Goal: Task Accomplishment & Management: Manage account settings

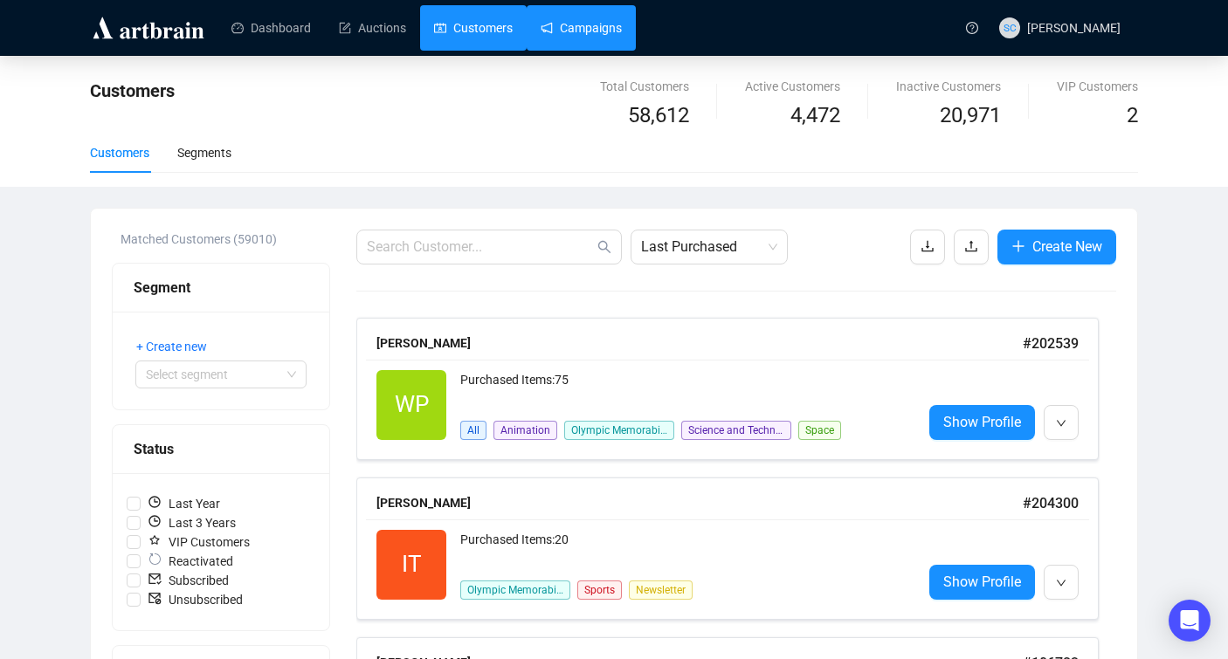
click at [602, 4] on div "Dashboard Auctions Customers Campaigns" at bounding box center [583, 27] width 743 height 55
click at [601, 20] on link "Campaigns" at bounding box center [580, 27] width 81 height 45
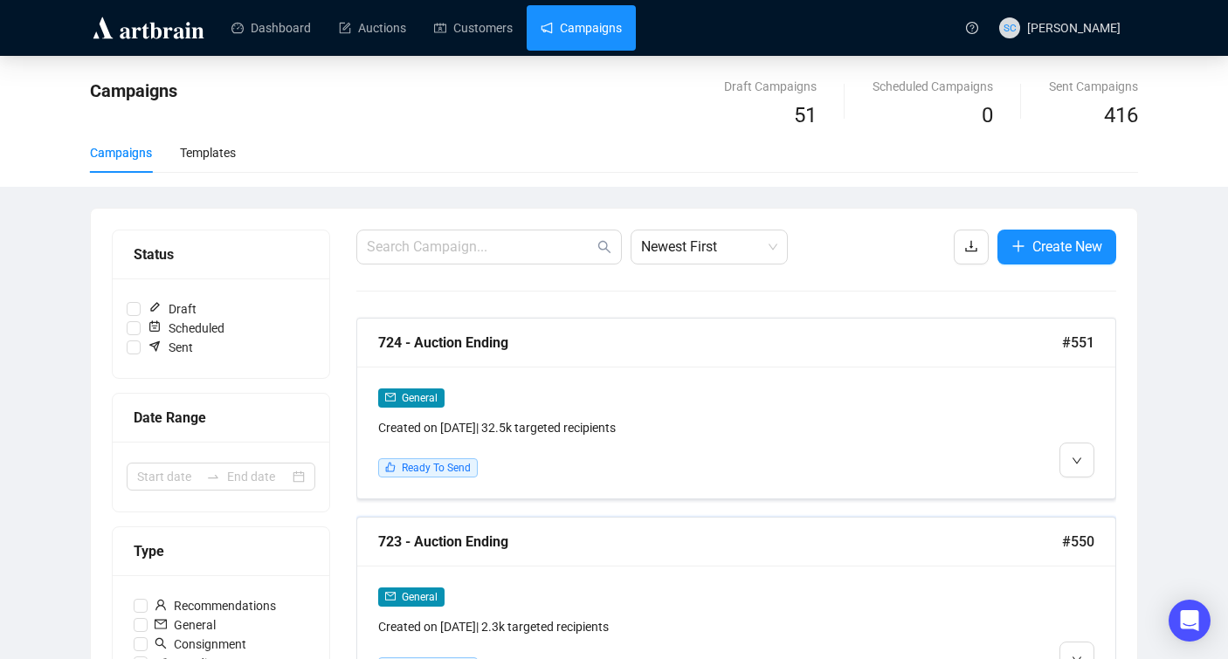
click at [774, 545] on div "723 - Auction Ending" at bounding box center [720, 542] width 684 height 22
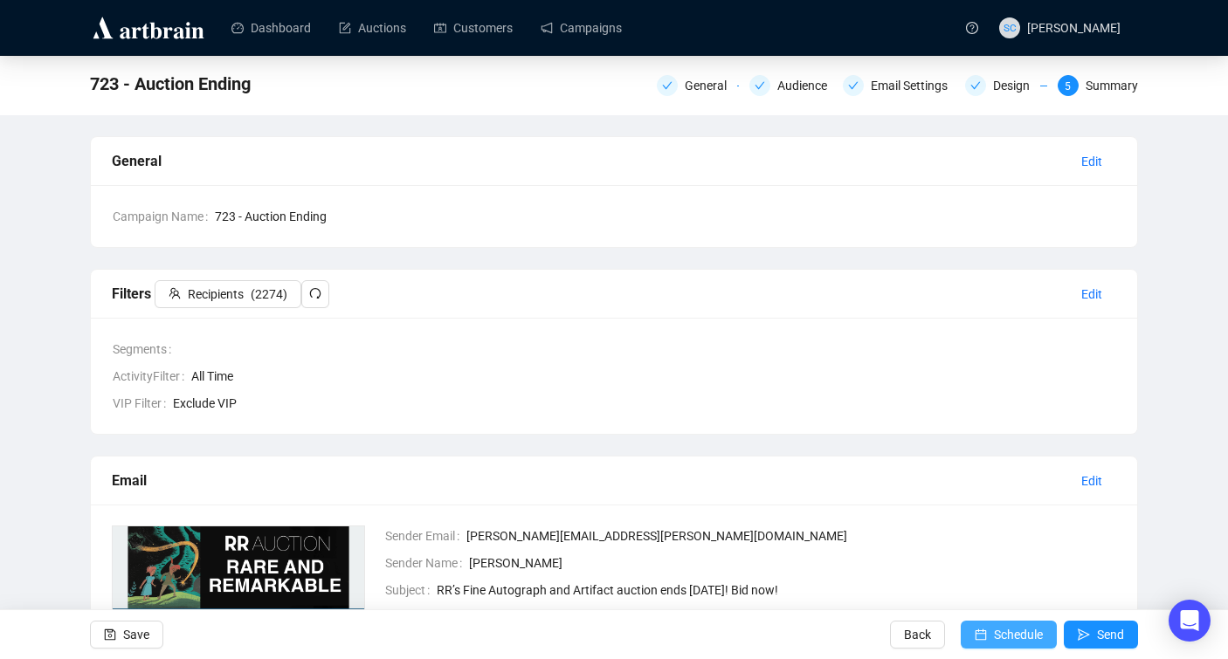
click at [1004, 618] on span "Schedule" at bounding box center [1018, 634] width 49 height 49
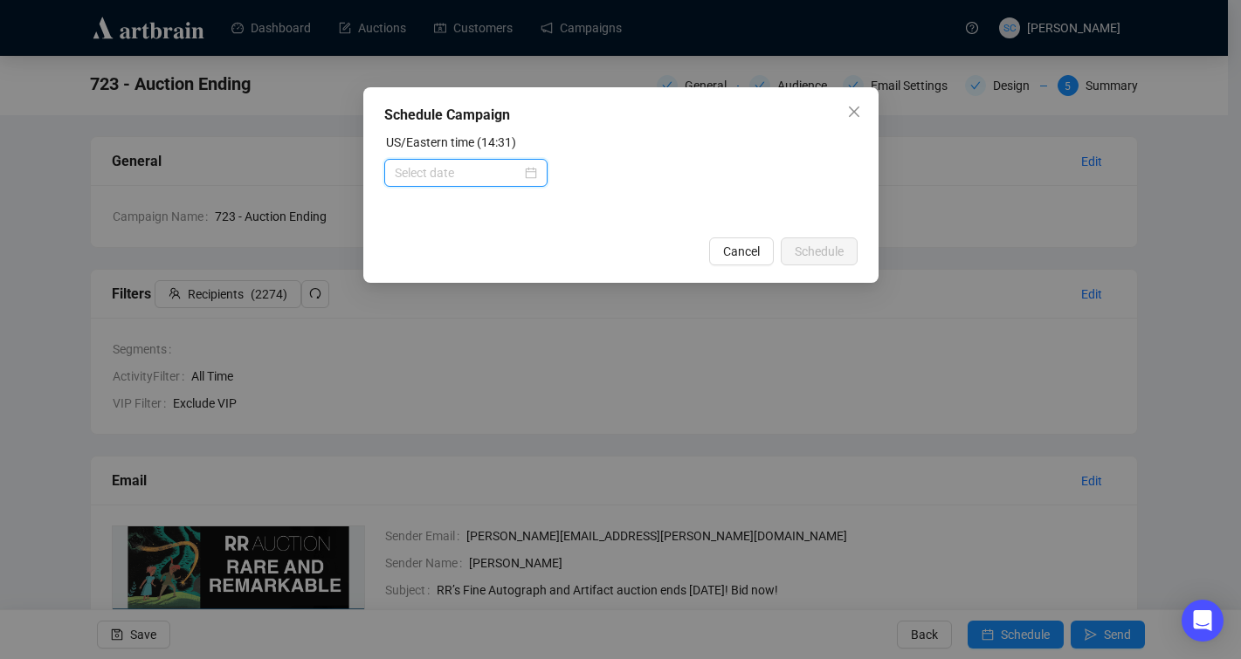
click at [478, 171] on input at bounding box center [458, 172] width 127 height 19
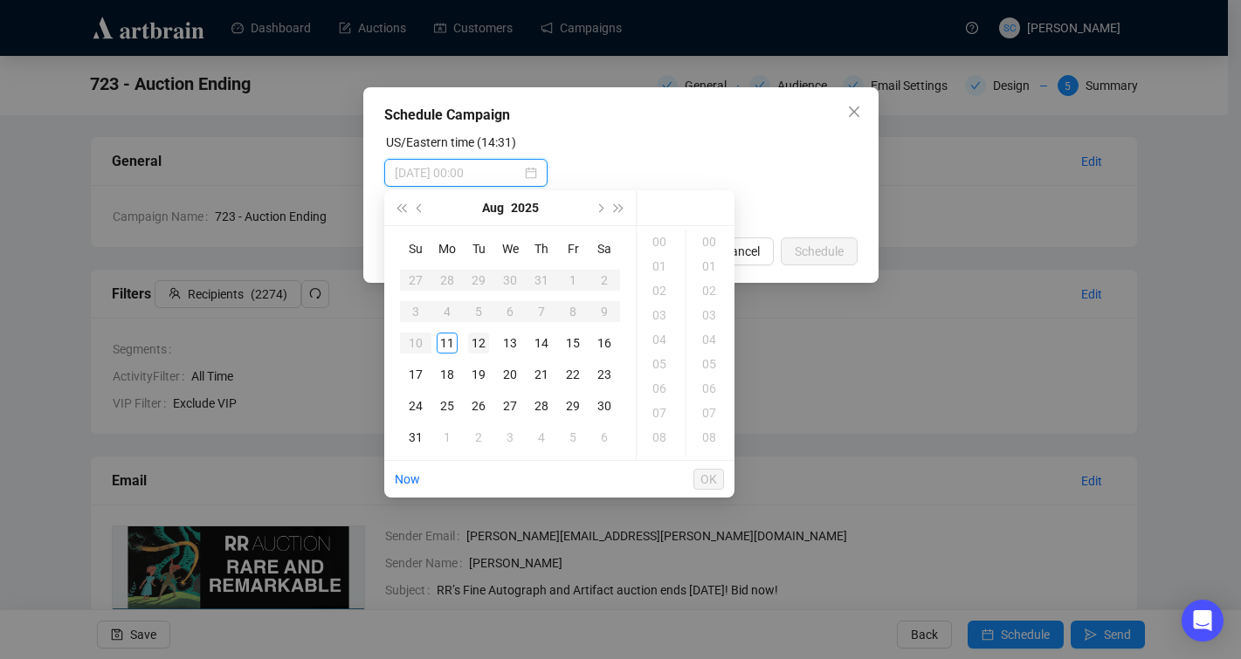
type input "[DATE] 00:00"
type input "[DATE] 09:00"
click at [570, 537] on div "Schedule Campaign US/Eastern time (14:31) Cancel Schedule" at bounding box center [620, 329] width 1241 height 659
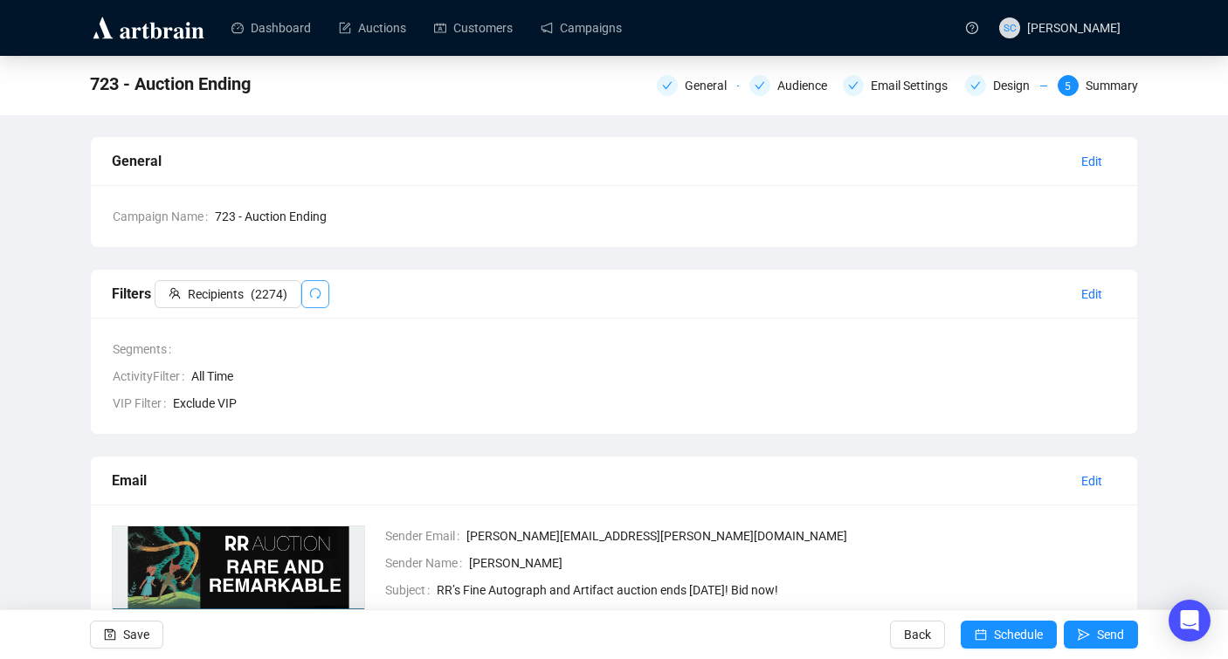
click at [315, 291] on icon "redo" at bounding box center [315, 293] width 12 height 12
click at [309, 293] on button "button" at bounding box center [315, 294] width 28 height 28
click at [235, 290] on span "Recipients" at bounding box center [216, 294] width 56 height 19
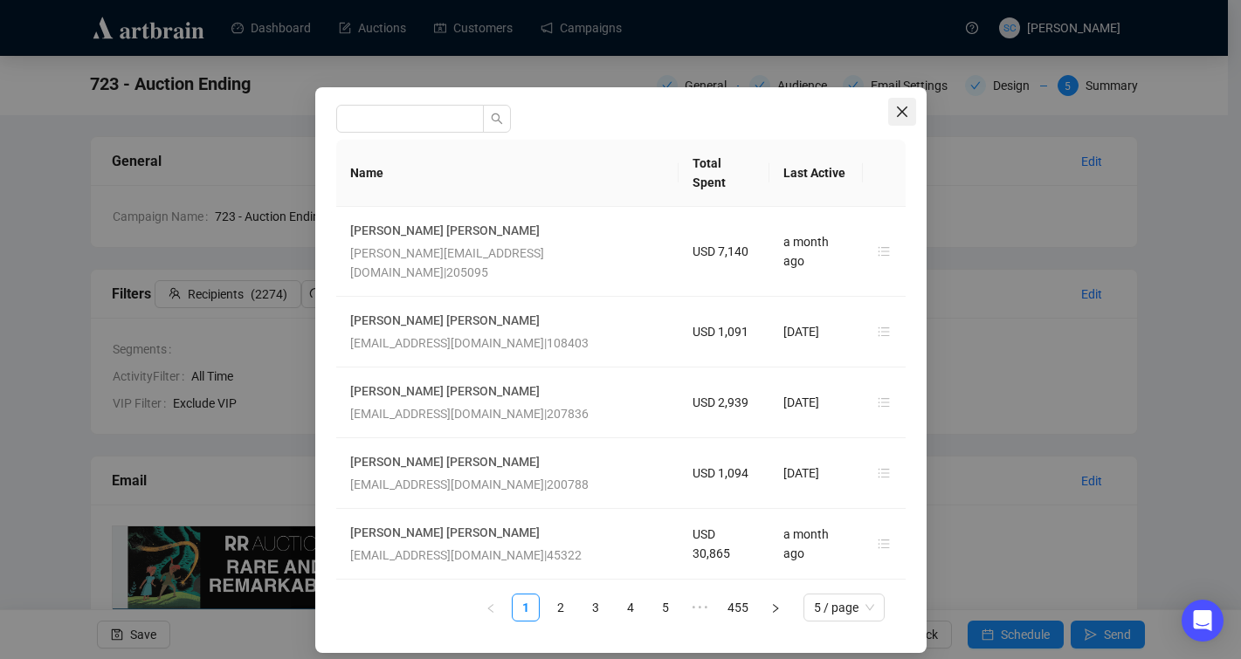
click at [902, 119] on button "Close" at bounding box center [902, 112] width 28 height 28
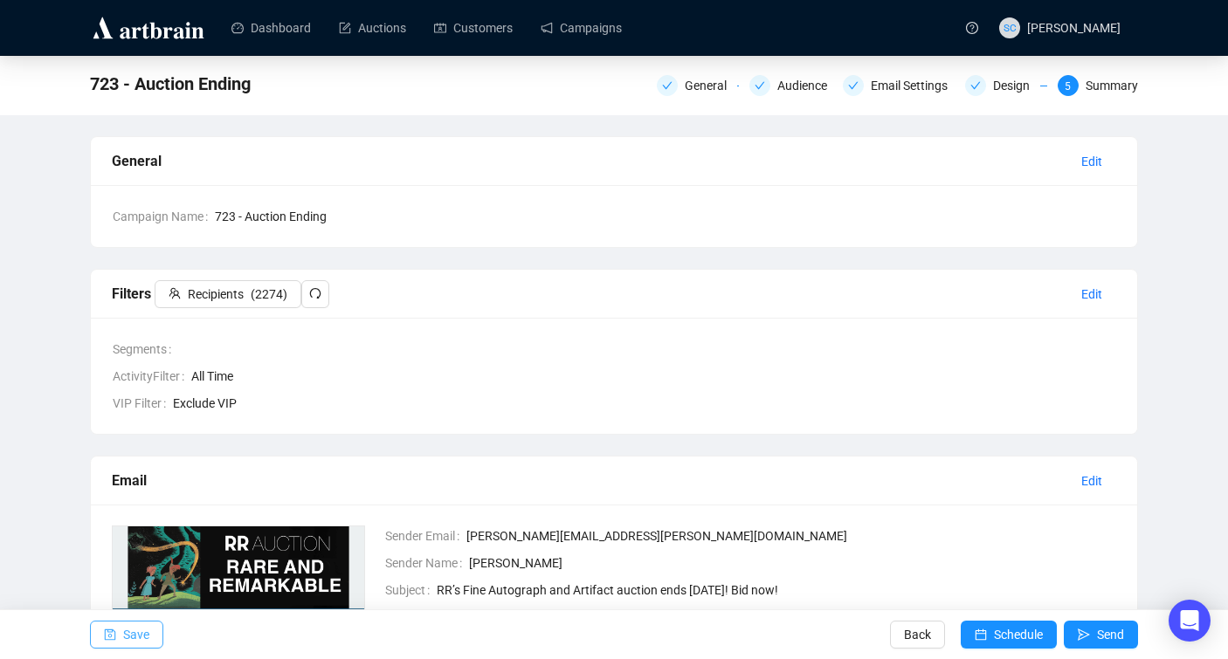
click at [127, 611] on span "Save" at bounding box center [136, 634] width 26 height 49
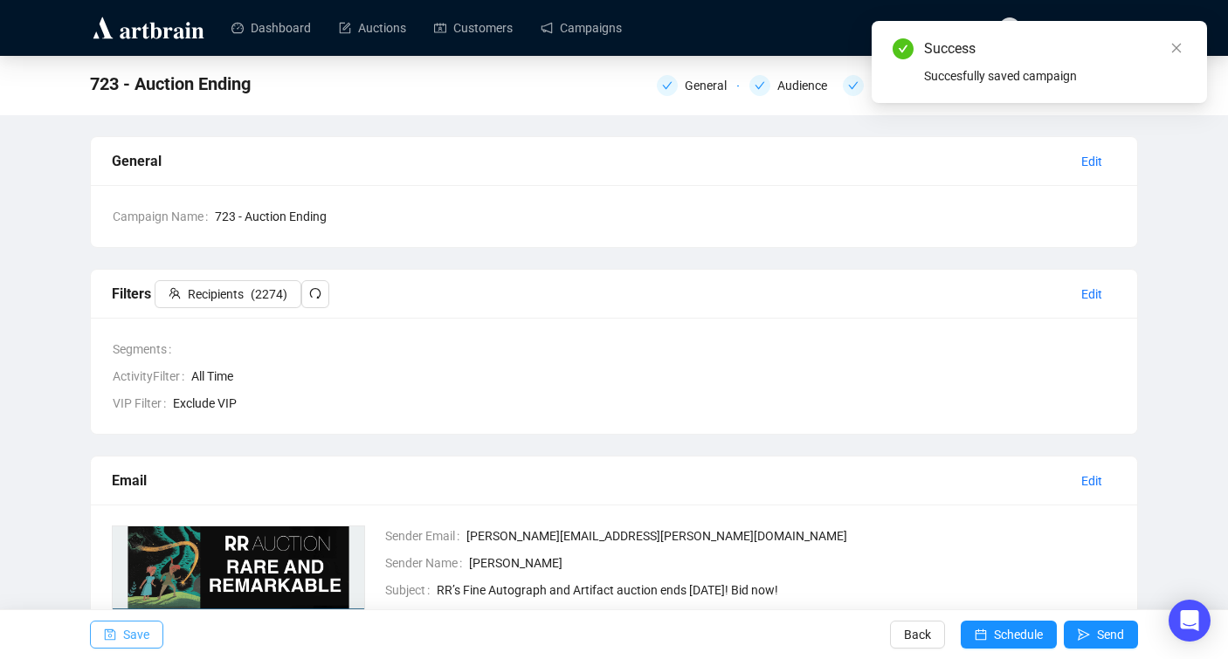
click at [130, 630] on span "Save" at bounding box center [136, 634] width 26 height 49
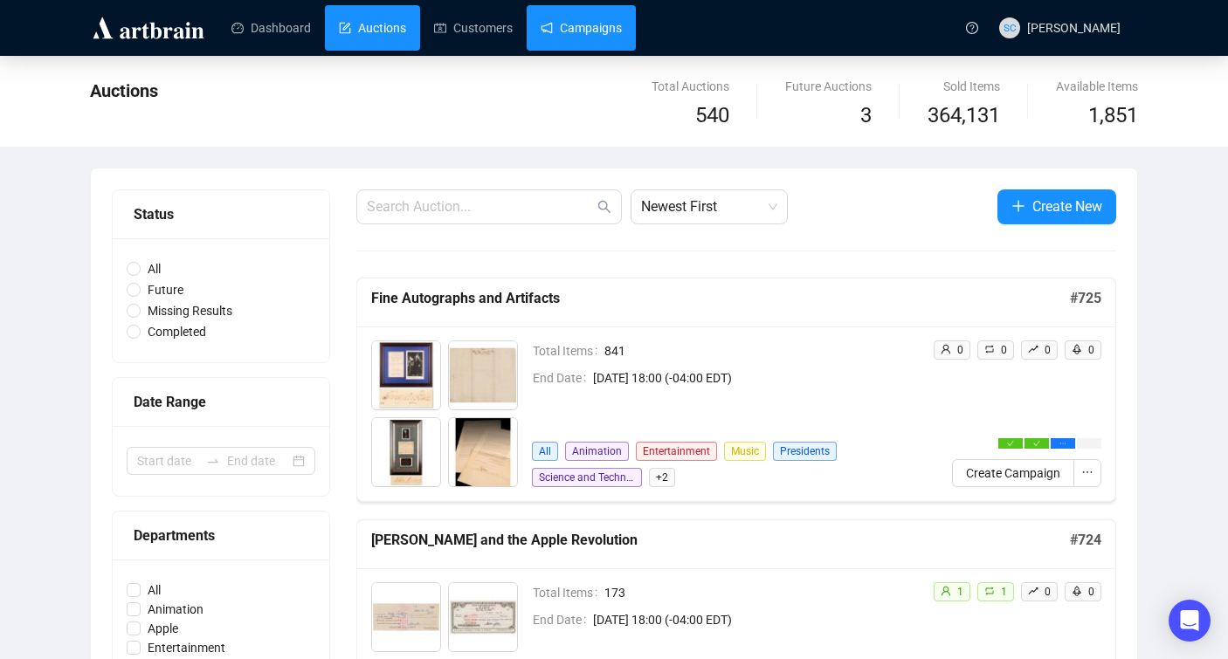
click at [622, 33] on link "Campaigns" at bounding box center [580, 27] width 81 height 45
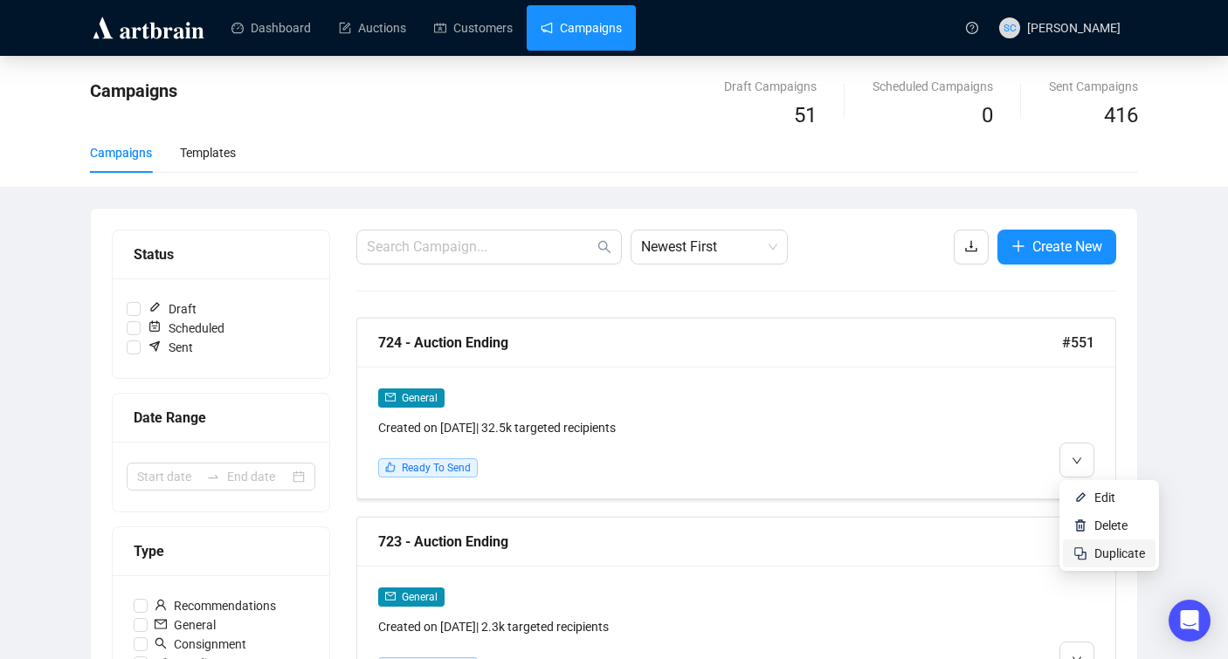
scroll to position [33, 0]
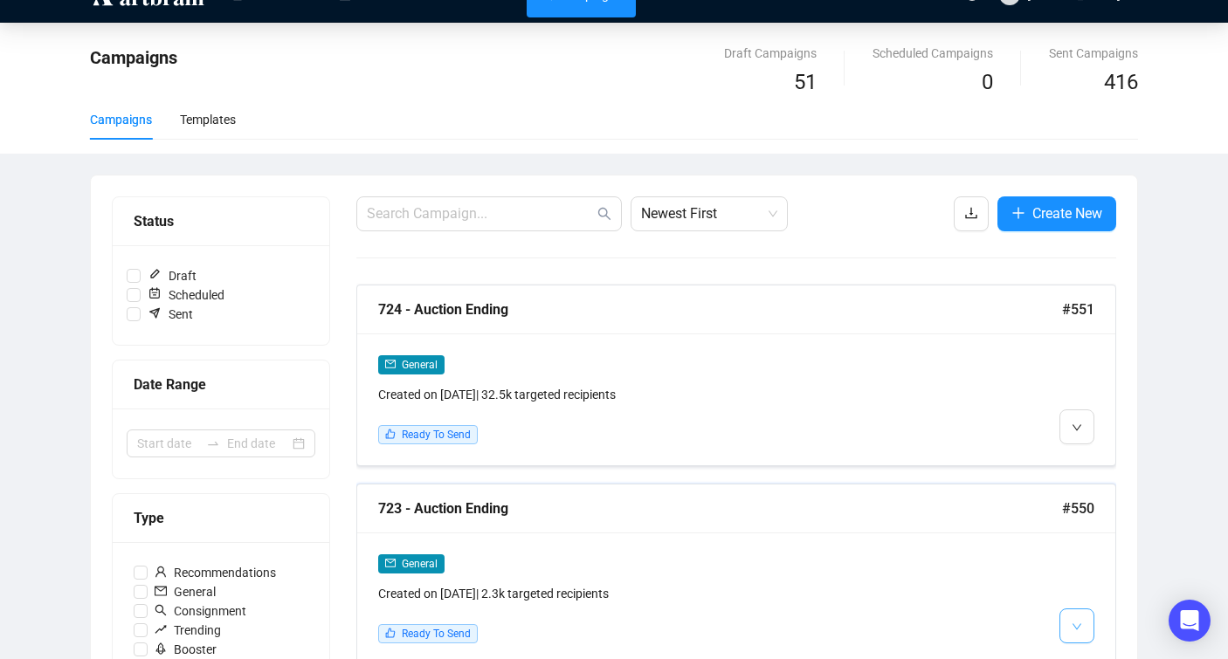
click at [1068, 634] on button "button" at bounding box center [1076, 626] width 35 height 35
click at [1084, 527] on img at bounding box center [1080, 531] width 14 height 14
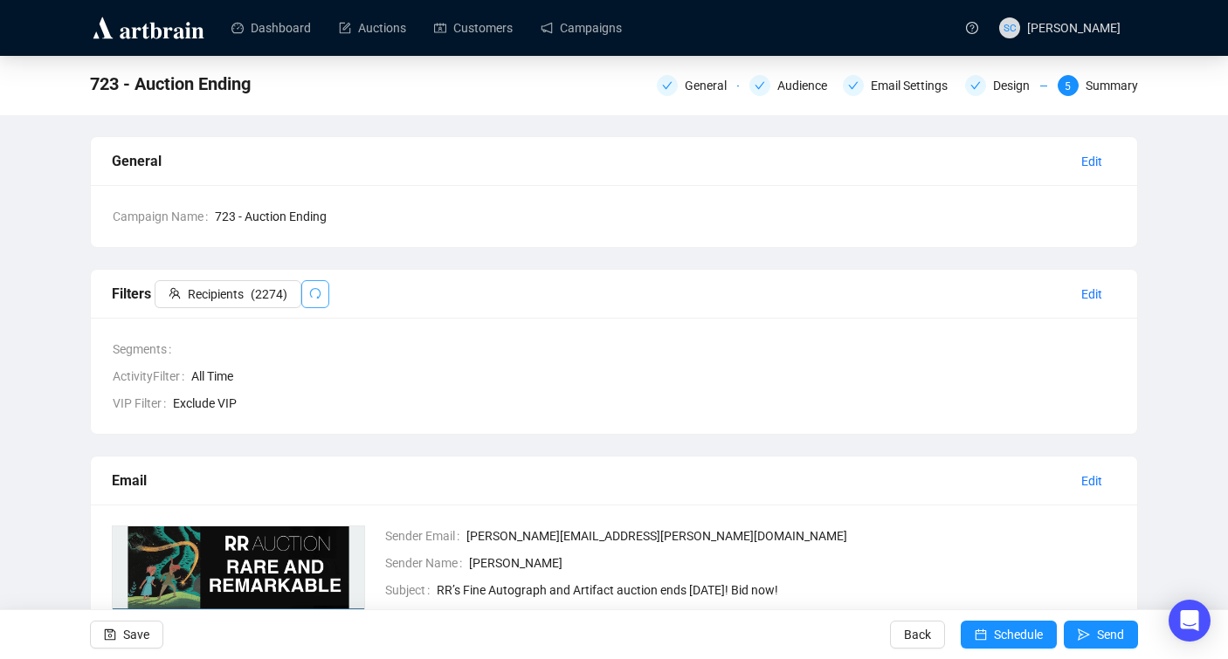
click at [327, 299] on button "button" at bounding box center [315, 294] width 28 height 28
click at [249, 299] on button "Recipients ( 2274 )" at bounding box center [228, 294] width 147 height 28
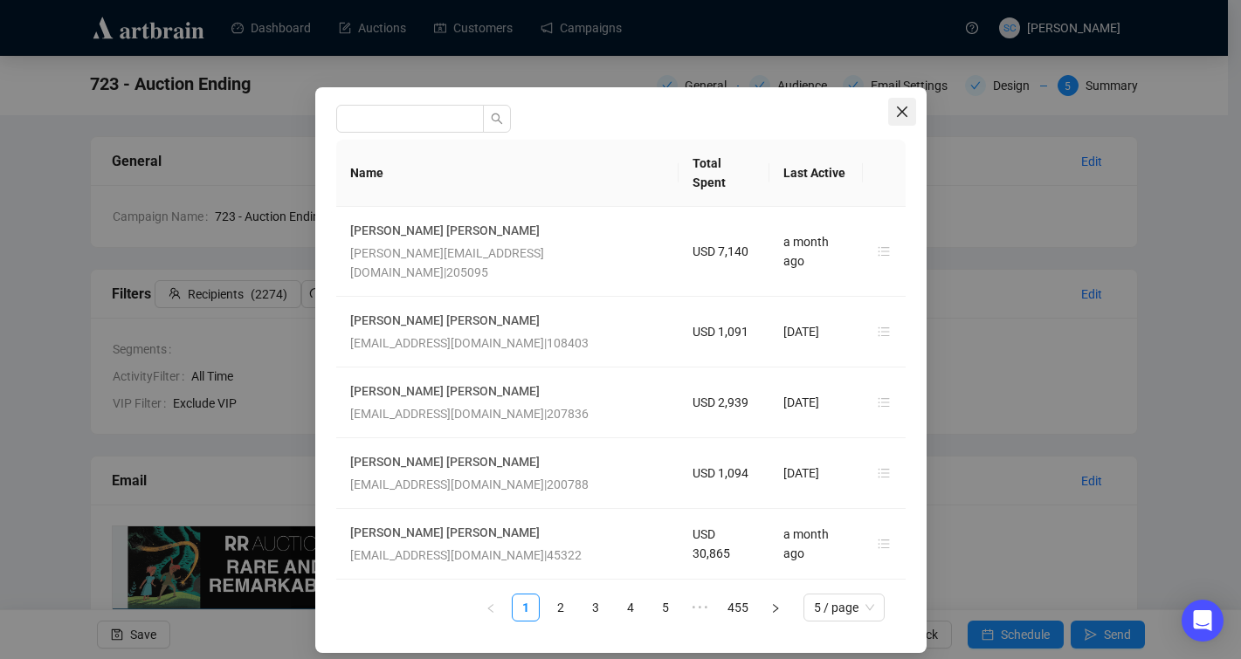
click at [901, 111] on icon "close" at bounding box center [901, 112] width 10 height 10
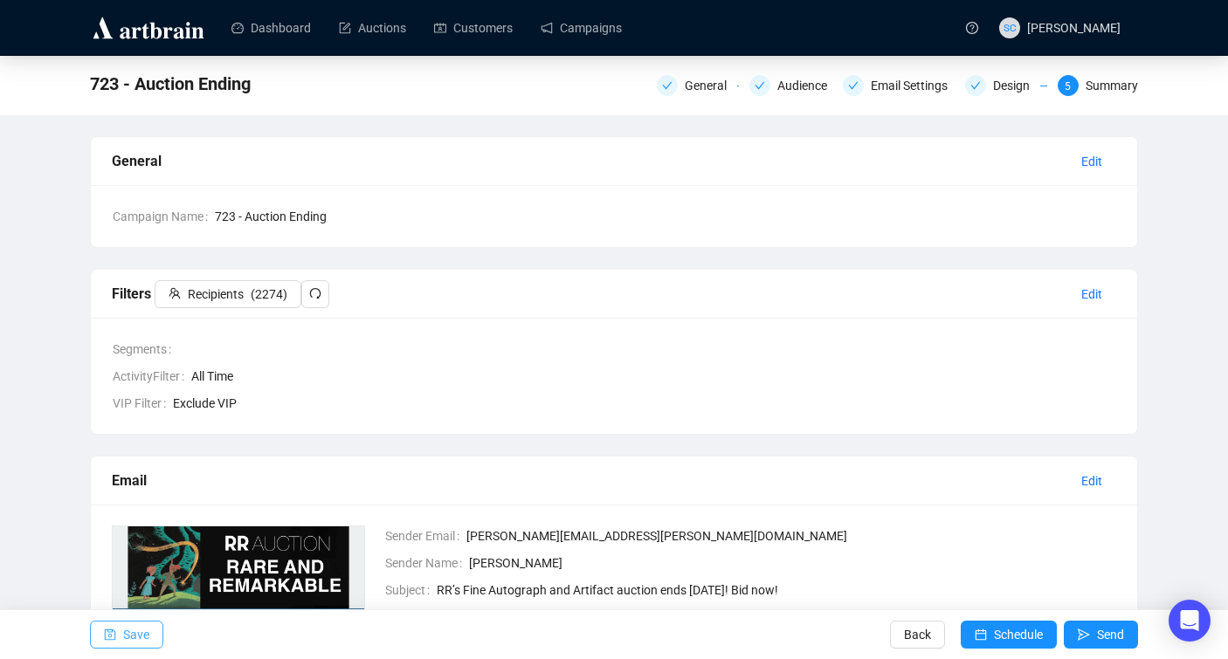
click at [141, 636] on span "Save" at bounding box center [136, 634] width 26 height 49
